Goal: Information Seeking & Learning: Learn about a topic

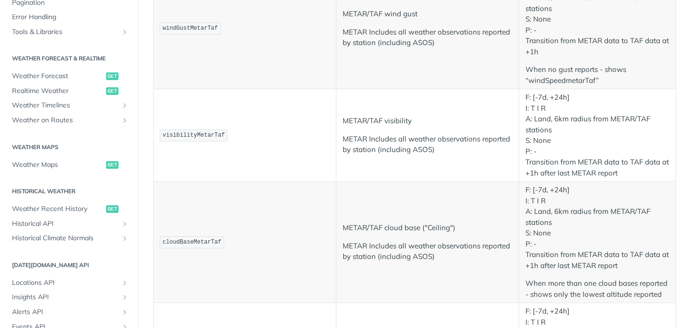
scroll to position [388, 0]
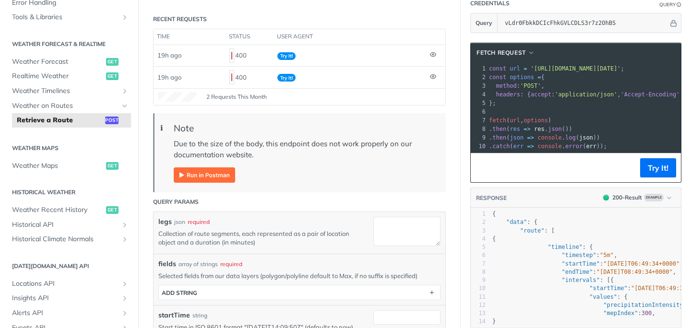
scroll to position [120, 0]
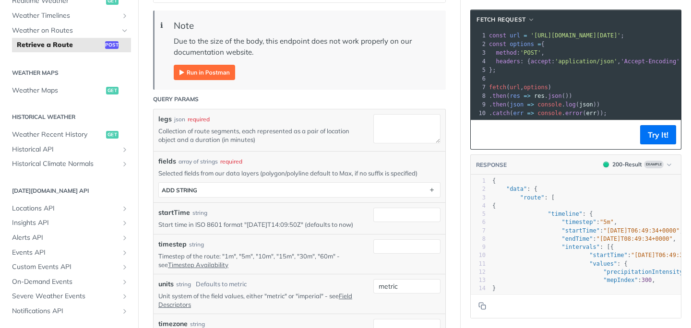
scroll to position [220, 0]
click at [168, 249] on label "timestep" at bounding box center [172, 244] width 28 height 10
click at [374, 251] on input "timestep" at bounding box center [407, 246] width 67 height 14
click at [168, 249] on label "timestep" at bounding box center [172, 244] width 28 height 10
click at [374, 251] on input "timestep" at bounding box center [407, 246] width 67 height 14
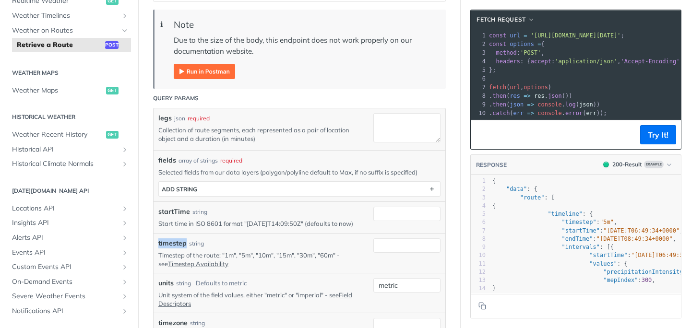
copy label "timestep"
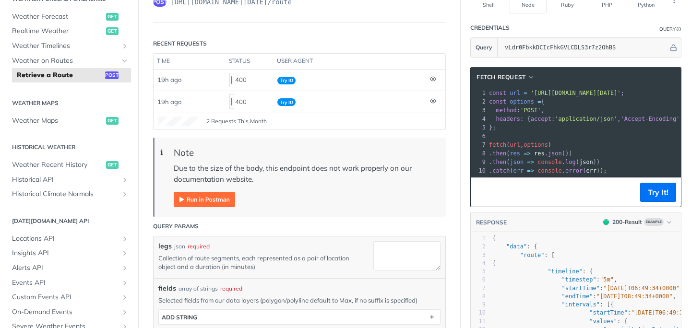
scroll to position [163, 0]
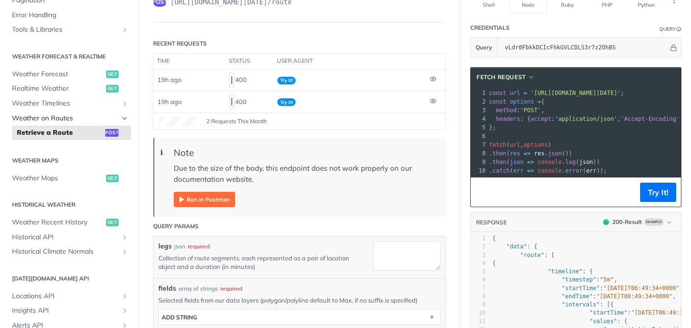
click at [53, 118] on span "Weather on Routes" at bounding box center [65, 119] width 107 height 10
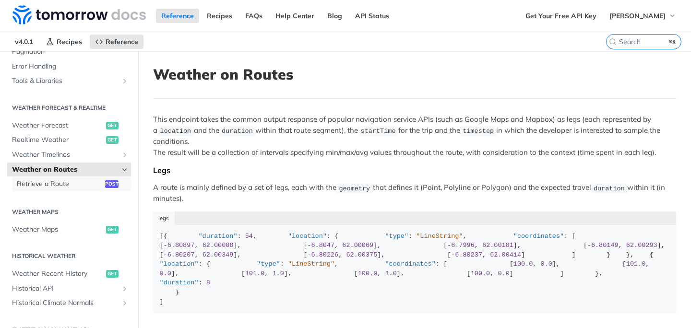
drag, startPoint x: 63, startPoint y: 180, endPoint x: 71, endPoint y: 176, distance: 8.4
click at [63, 180] on span "Retrieve a Route" at bounding box center [60, 185] width 86 height 10
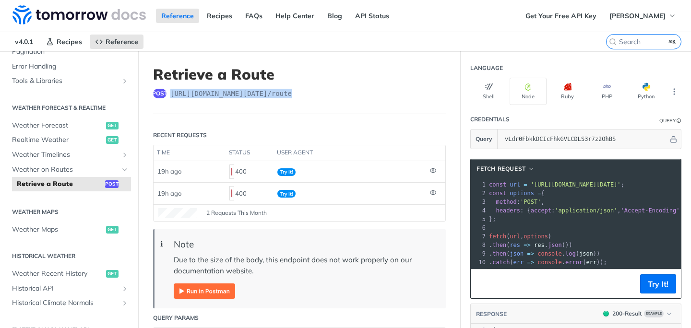
drag, startPoint x: 309, startPoint y: 93, endPoint x: 169, endPoint y: 97, distance: 140.7
click at [169, 97] on div "post https://api.tomorrow.io/v4 /route" at bounding box center [299, 94] width 293 height 10
copy span "https://api.tomorrow.io/v4 /route"
click at [58, 128] on span "Weather Forecast" at bounding box center [58, 126] width 92 height 10
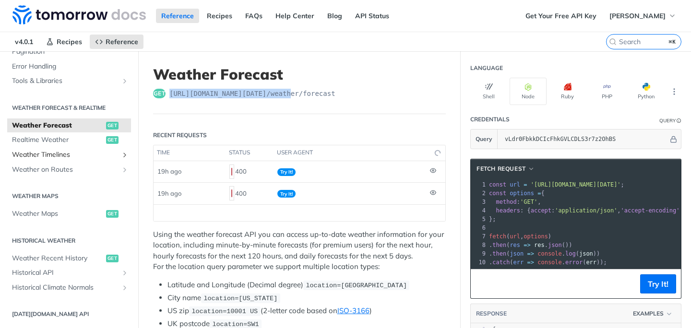
click at [53, 156] on span "Weather Timelines" at bounding box center [65, 155] width 107 height 10
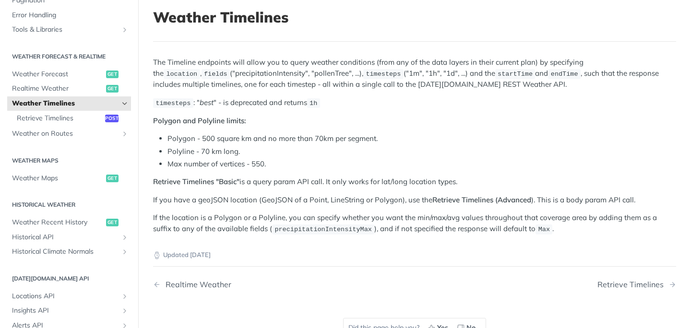
scroll to position [101, 0]
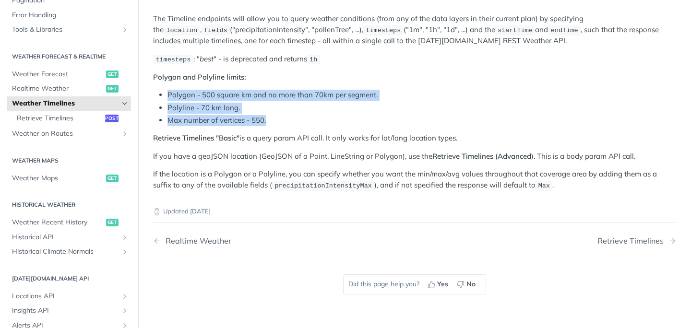
drag, startPoint x: 273, startPoint y: 120, endPoint x: 168, endPoint y: 94, distance: 108.2
click at [168, 94] on ul "Polygon - 500 square km and no more than 70km per segment. Polyline - 70 km lon…" at bounding box center [414, 108] width 523 height 36
click at [269, 110] on li "Polyline - 70 km long." at bounding box center [422, 108] width 509 height 11
drag, startPoint x: 248, startPoint y: 109, endPoint x: 168, endPoint y: 93, distance: 81.6
click at [168, 93] on ul "Polygon - 500 square km and no more than 70km per segment. Polyline - 70 km lon…" at bounding box center [414, 108] width 523 height 36
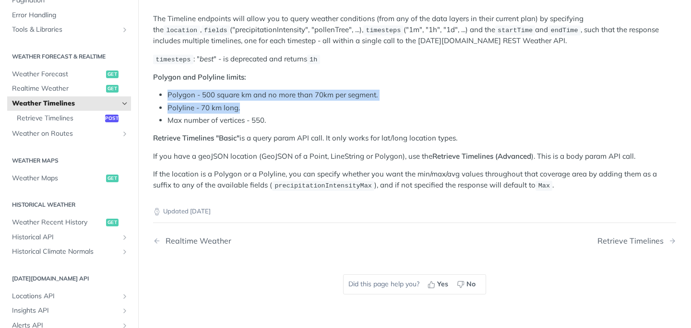
copy ul "Polygon - 500 square km and no more than 70km per segment. Polyline - 70 km lon…"
